Goal: Task Accomplishment & Management: Use online tool/utility

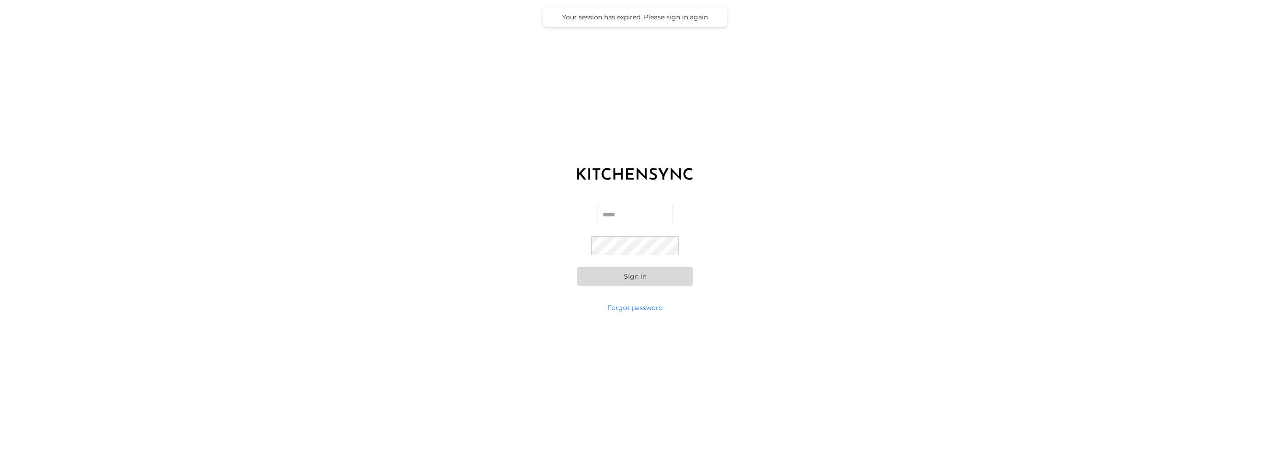
type input "**********"
click at [592, 277] on button "Sign in" at bounding box center [634, 276] width 115 height 18
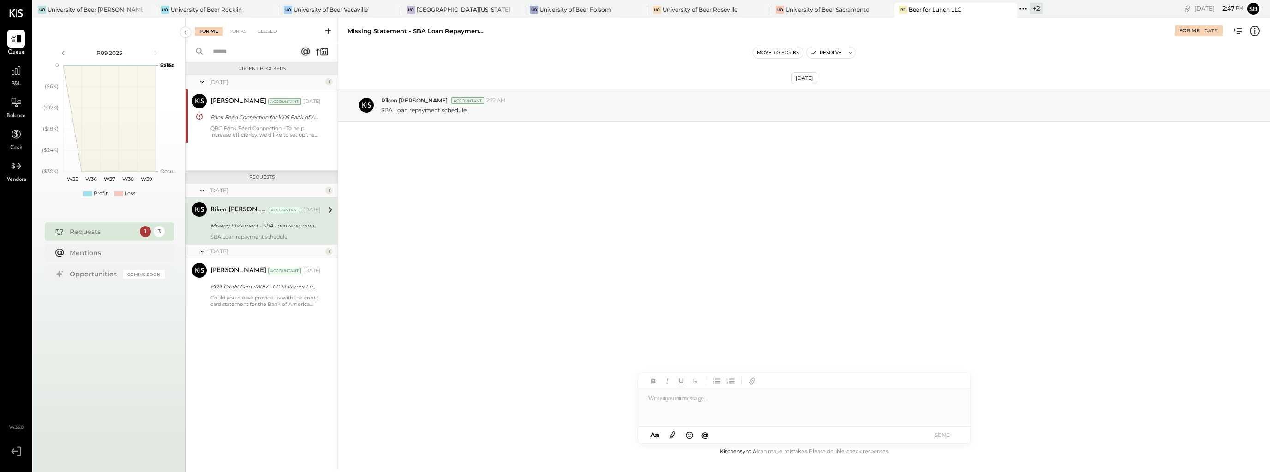
click at [104, 234] on div "Requests" at bounding box center [103, 231] width 66 height 9
click at [79, 6] on div "University of Beer [PERSON_NAME]" at bounding box center [95, 10] width 95 height 8
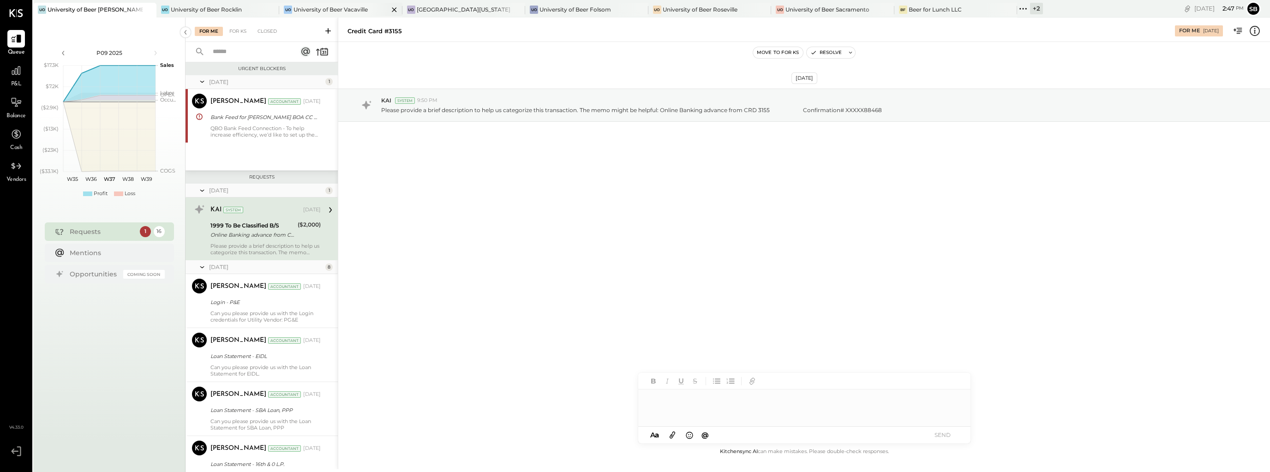
click at [304, 6] on div "University of Beer Vacaville" at bounding box center [330, 10] width 74 height 8
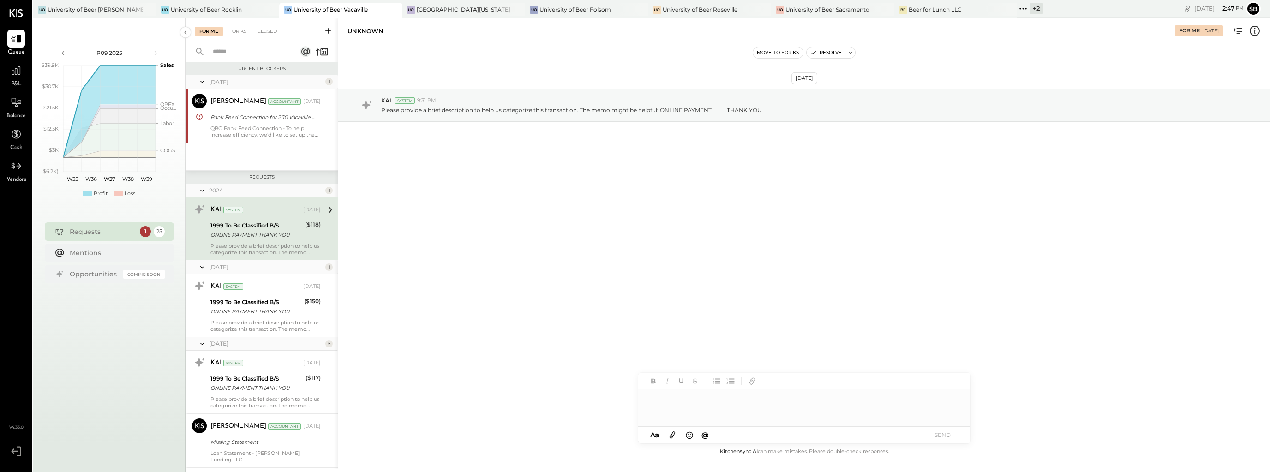
click at [458, 240] on div "[DATE] KAI System 9:31 PM Please provide a brief description to help us categor…" at bounding box center [804, 244] width 932 height 404
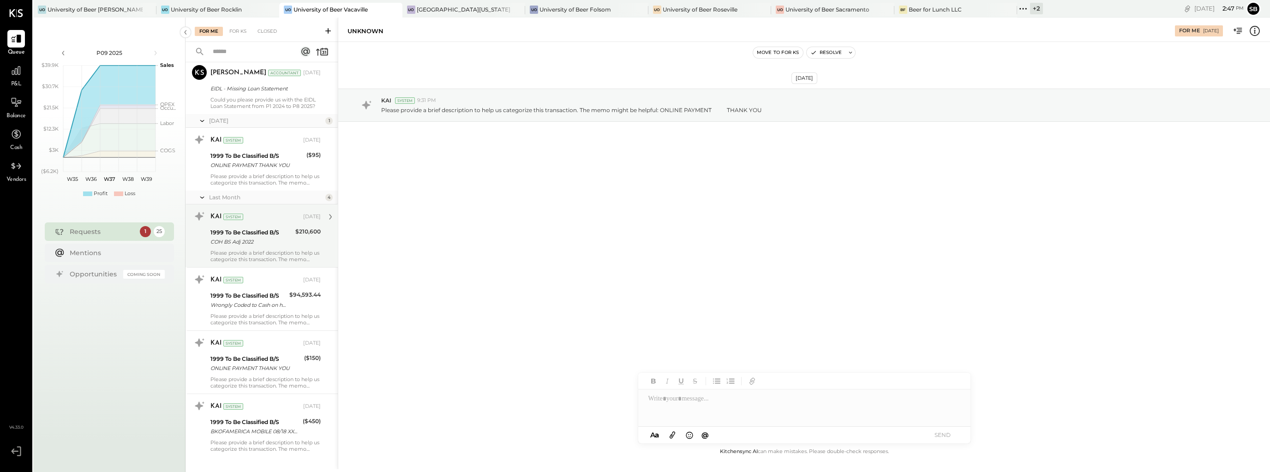
scroll to position [1275, 0]
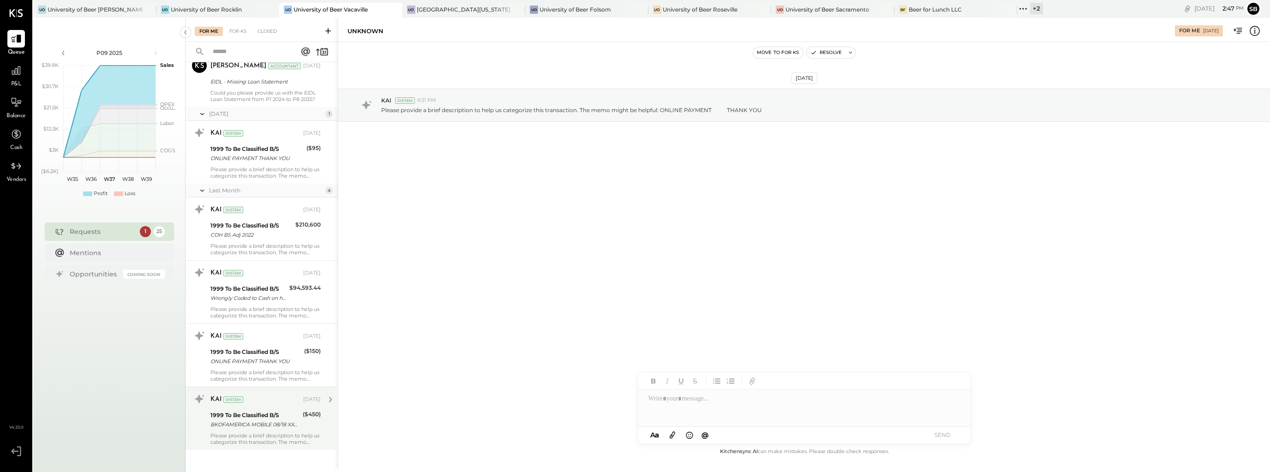
click at [247, 411] on div "1999 To Be Classified B/S" at bounding box center [255, 415] width 90 height 9
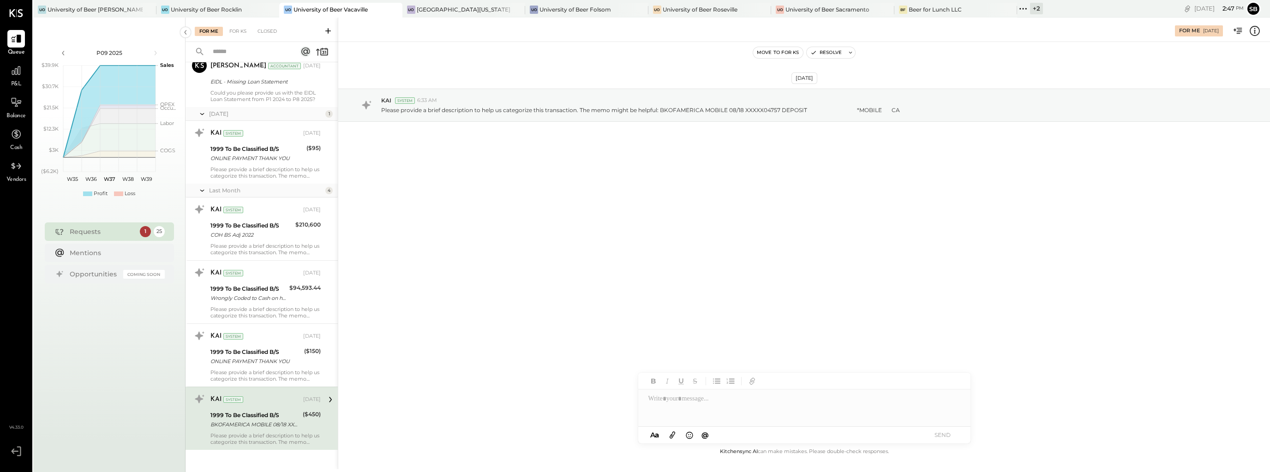
click at [515, 275] on div "[DATE] KAI System 6:33 AM Please provide a brief description to help us categor…" at bounding box center [804, 244] width 932 height 404
click at [468, 102] on div "KAI System 6:33 AM" at bounding box center [821, 100] width 881 height 8
click at [469, 116] on div "KAI System 6:33 AM Please provide a brief description to help us categorize thi…" at bounding box center [804, 105] width 932 height 33
click at [238, 420] on div "BKOFAMERICA MOBILE 08/18 XXXXX04757 DEPOSIT *MOBILE CA" at bounding box center [255, 424] width 90 height 9
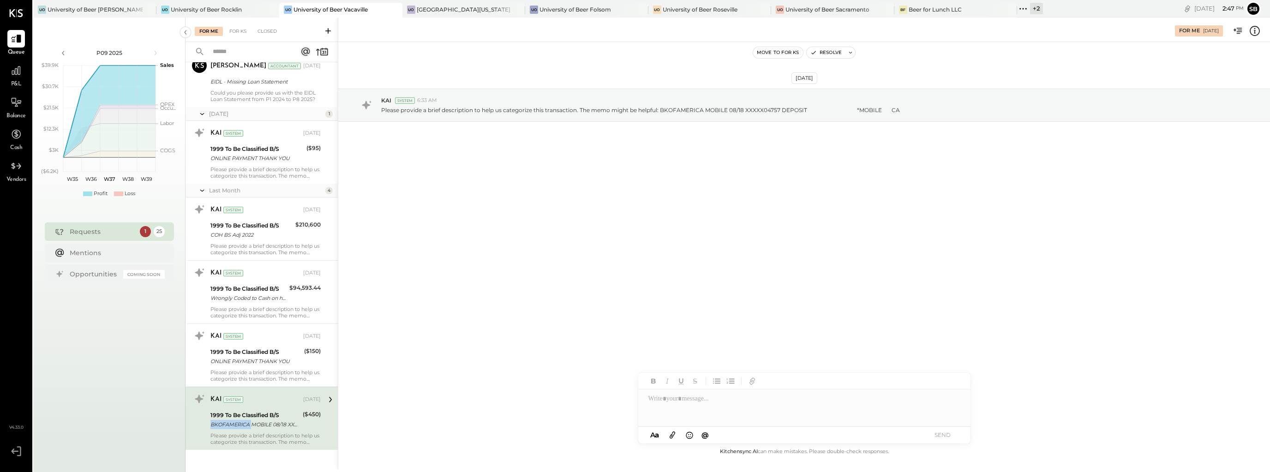
click at [238, 420] on div "BKOFAMERICA MOBILE 08/18 XXXXX04757 DEPOSIT *MOBILE CA" at bounding box center [255, 424] width 90 height 9
click at [549, 287] on div "[DATE] KAI System 6:33 AM Please provide a brief description to help us categor…" at bounding box center [804, 244] width 932 height 404
click at [666, 107] on p "Please provide a brief description to help us categorize this transaction. The …" at bounding box center [640, 110] width 519 height 8
click at [688, 107] on p "Please provide a brief description to help us categorize this transaction. The …" at bounding box center [640, 110] width 519 height 8
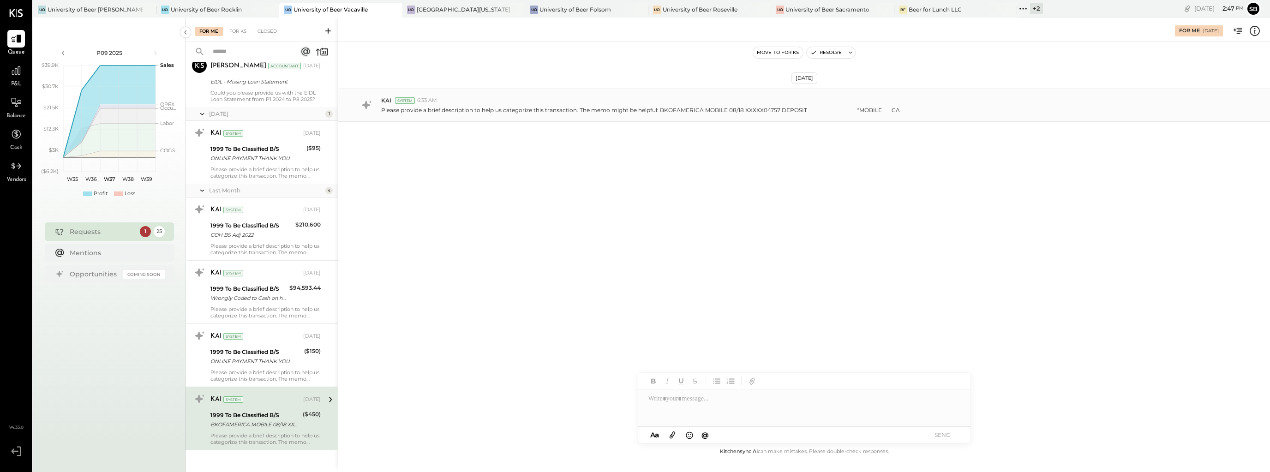
click at [766, 106] on p "Please provide a brief description to help us categorize this transaction. The …" at bounding box center [640, 110] width 519 height 8
click at [860, 110] on p "Please provide a brief description to help us categorize this transaction. The …" at bounding box center [640, 110] width 519 height 8
click at [611, 197] on div "[DATE] KAI System 6:33 AM Please provide a brief description to help us categor…" at bounding box center [804, 244] width 932 height 404
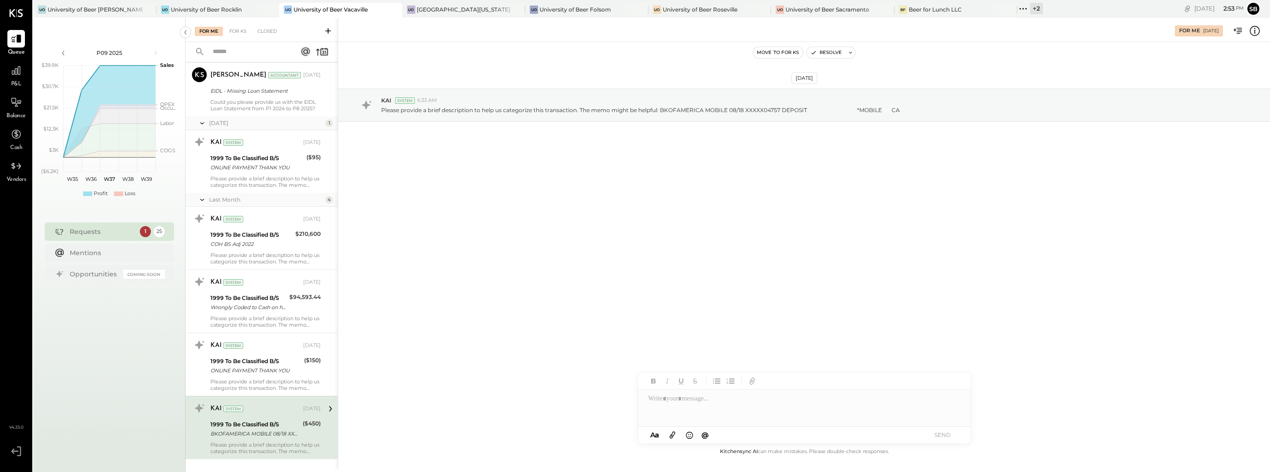
scroll to position [1275, 0]
